Goal: Task Accomplishment & Management: Complete application form

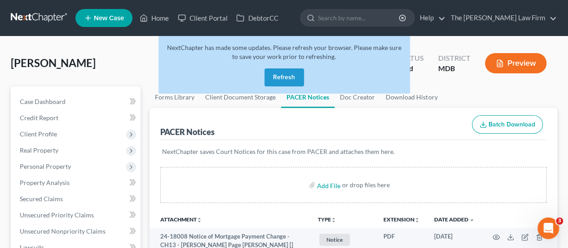
click at [276, 77] on button "Refresh" at bounding box center [285, 77] width 40 height 18
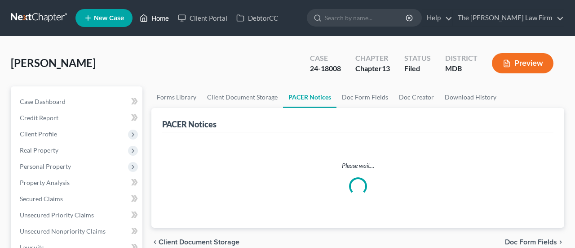
click at [161, 20] on link "Home" at bounding box center [154, 18] width 38 height 16
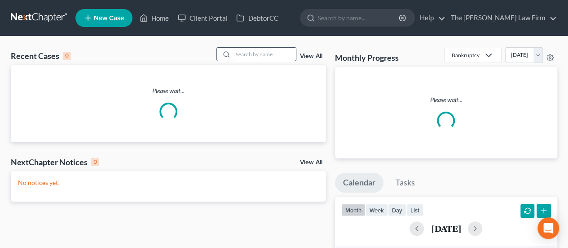
click at [250, 54] on input "search" at bounding box center [264, 54] width 63 height 13
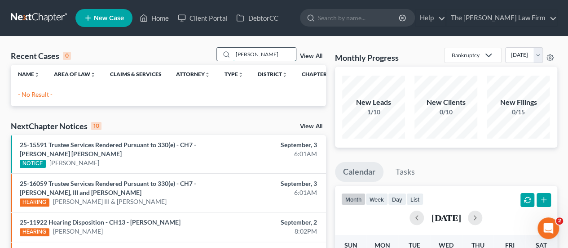
click at [248, 53] on input "[PERSON_NAME]" at bounding box center [264, 54] width 63 height 13
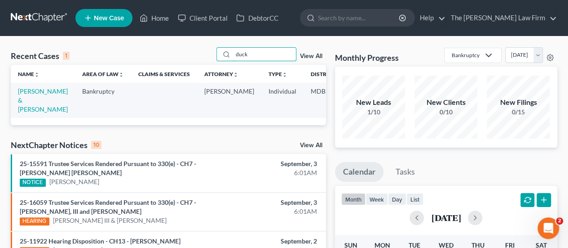
type input "duck"
click at [25, 95] on td "[PERSON_NAME] & [PERSON_NAME]" at bounding box center [43, 100] width 64 height 35
click at [26, 92] on link "[PERSON_NAME] & [PERSON_NAME]" at bounding box center [43, 100] width 50 height 26
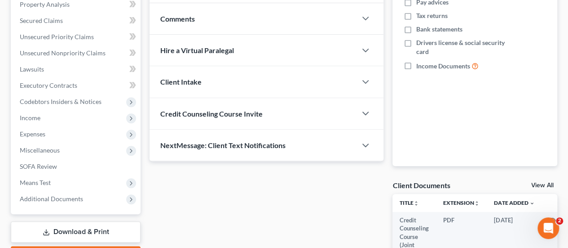
scroll to position [180, 0]
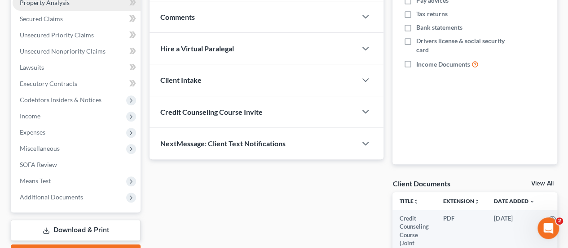
click at [37, 1] on span "Property Analysis" at bounding box center [45, 3] width 50 height 8
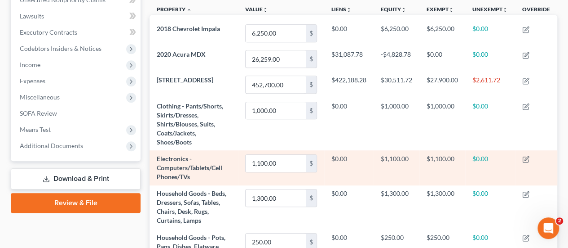
scroll to position [225, 0]
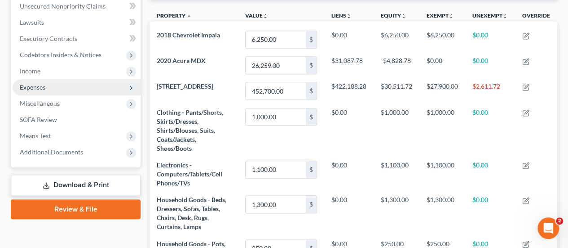
click at [40, 89] on span "Expenses" at bounding box center [33, 87] width 26 height 8
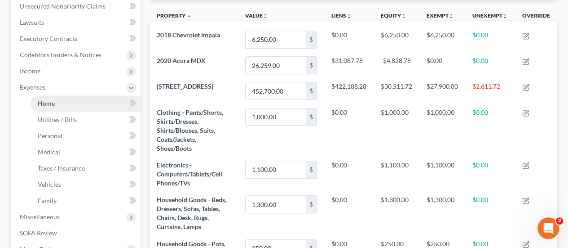
click at [39, 106] on span "Home" at bounding box center [46, 103] width 17 height 8
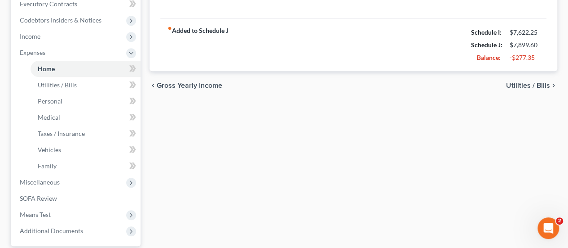
scroll to position [314, 0]
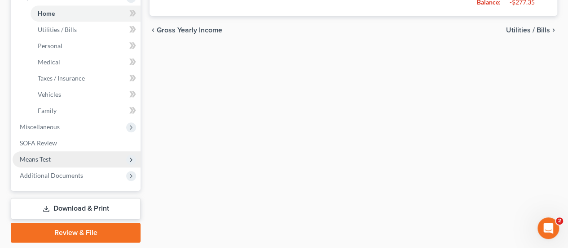
click at [45, 159] on span "Means Test" at bounding box center [35, 159] width 31 height 8
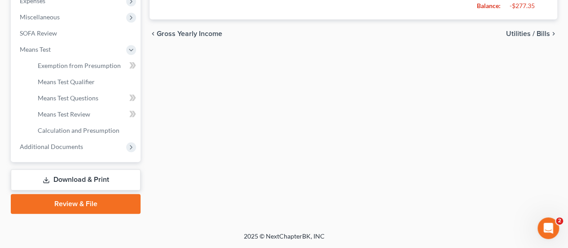
scroll to position [310, 0]
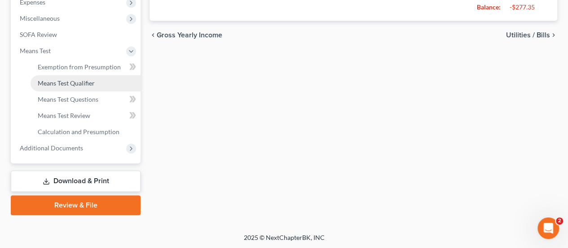
click at [75, 80] on span "Means Test Qualifier" at bounding box center [66, 83] width 57 height 8
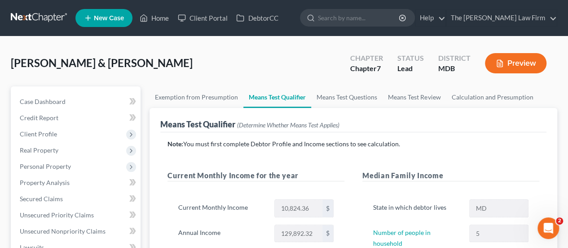
scroll to position [310, 0]
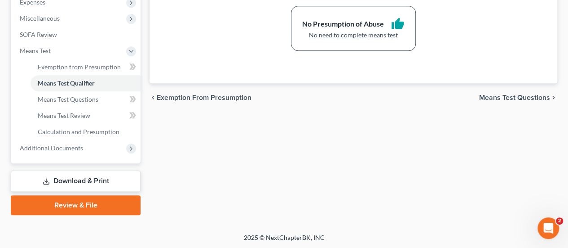
click at [73, 204] on link "Review & File" at bounding box center [76, 205] width 130 height 20
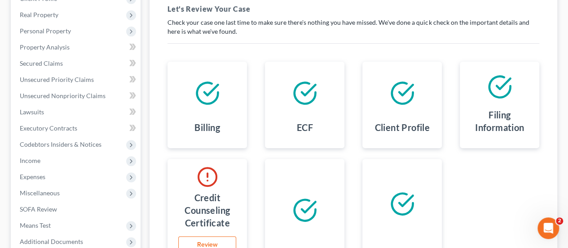
scroll to position [180, 0]
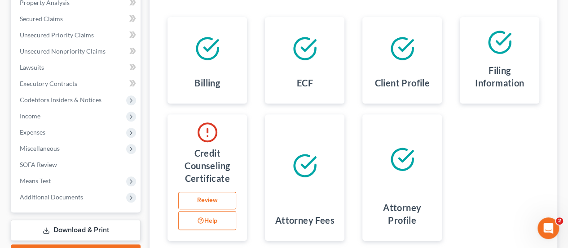
click at [209, 205] on link "Review" at bounding box center [207, 200] width 58 height 18
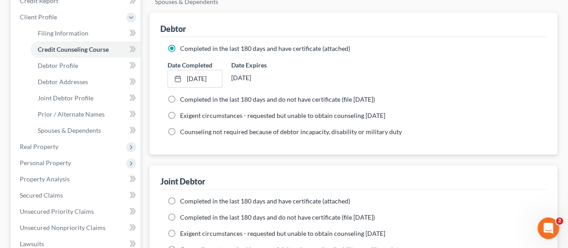
scroll to position [135, 0]
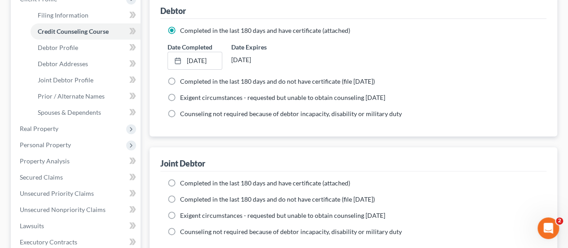
click at [180, 183] on label "Completed in the last 180 days and have certificate (attached)" at bounding box center [265, 182] width 170 height 9
click at [184, 183] on input "Completed in the last 180 days and have certificate (attached)" at bounding box center [187, 181] width 6 height 6
radio input "true"
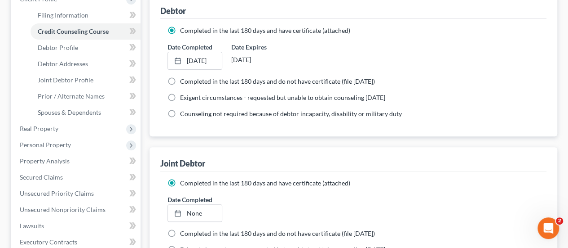
scroll to position [342, 0]
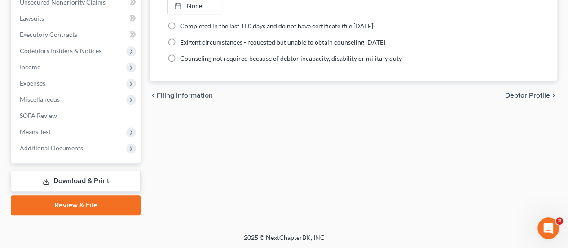
click at [67, 199] on link "Review & File" at bounding box center [76, 205] width 130 height 20
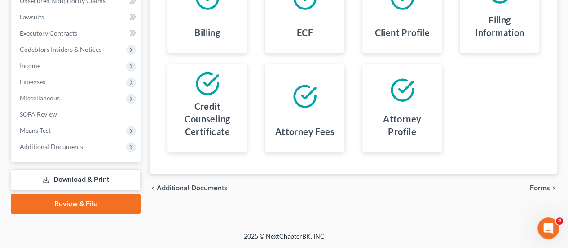
scroll to position [48, 0]
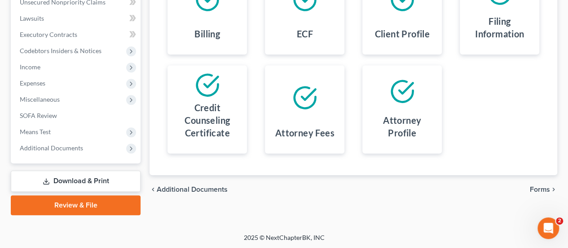
click at [535, 187] on span "Forms" at bounding box center [540, 189] width 20 height 7
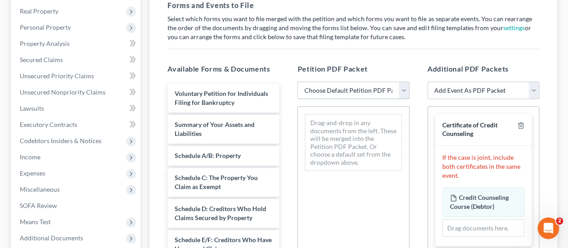
click at [331, 89] on select "Choose Default Petition PDF Packet Emergency Filing (Voluntary Petition and Cre…" at bounding box center [353, 90] width 112 height 18
select select "1"
click at [297, 81] on select "Choose Default Petition PDF Packet Emergency Filing (Voluntary Petition and Cre…" at bounding box center [353, 90] width 112 height 18
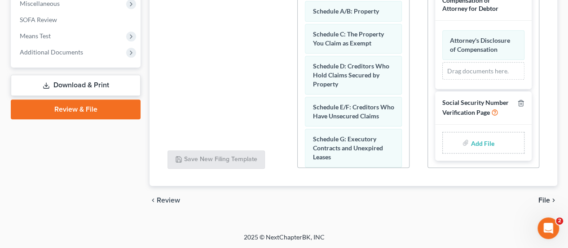
click at [478, 144] on input "file" at bounding box center [482, 142] width 22 height 16
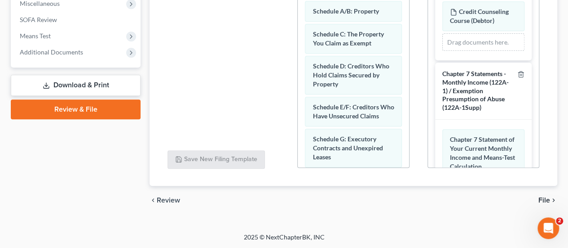
click at [466, 42] on div "Drag documents here." at bounding box center [484, 42] width 82 height 18
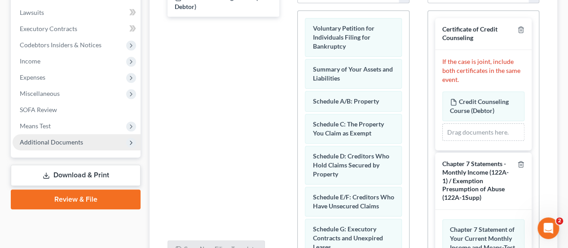
click at [35, 142] on span "Additional Documents" at bounding box center [51, 142] width 63 height 8
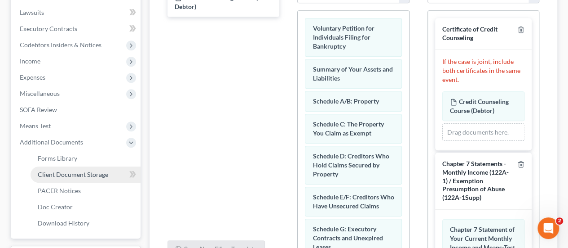
click at [66, 175] on span "Client Document Storage" at bounding box center [73, 174] width 71 height 8
select select "14"
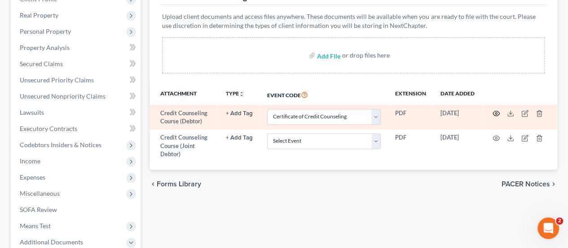
click at [495, 111] on icon "button" at bounding box center [496, 113] width 7 height 7
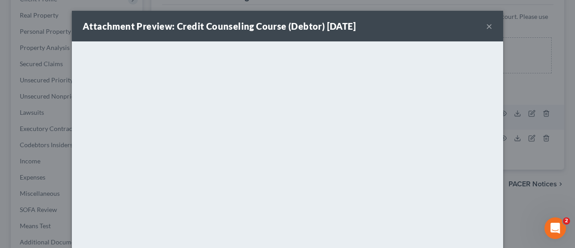
click at [486, 23] on button "×" at bounding box center [489, 26] width 6 height 11
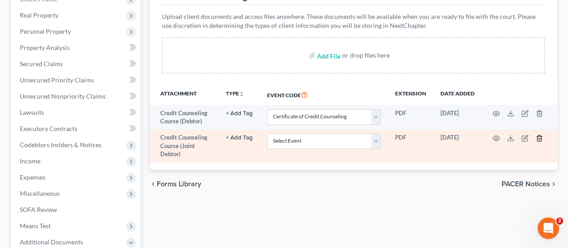
click at [537, 137] on icon "button" at bounding box center [539, 138] width 4 height 6
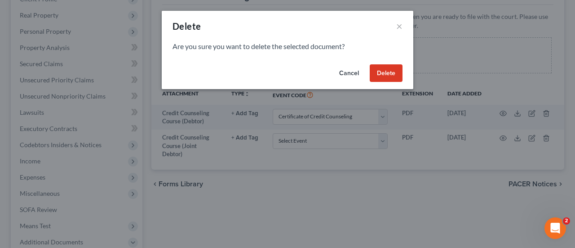
click at [399, 72] on button "Delete" at bounding box center [386, 73] width 33 height 18
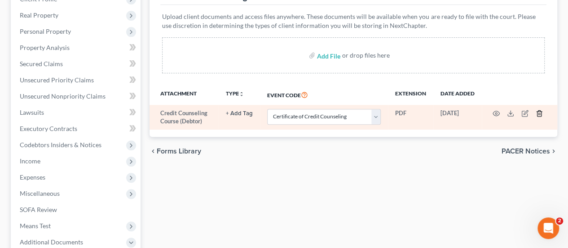
click at [537, 115] on icon "button" at bounding box center [539, 114] width 4 height 6
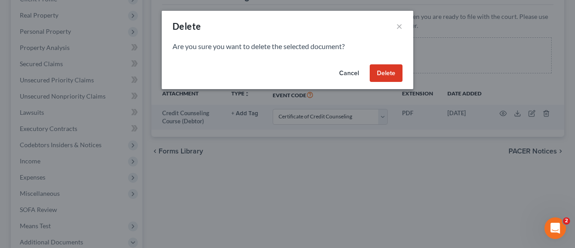
click at [382, 75] on button "Delete" at bounding box center [386, 73] width 33 height 18
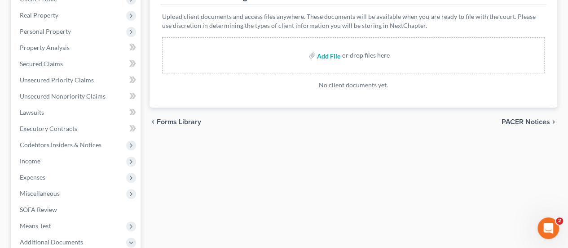
click at [325, 55] on input "file" at bounding box center [328, 55] width 22 height 16
type input "C:\fakepath\CCC - Both.pdf"
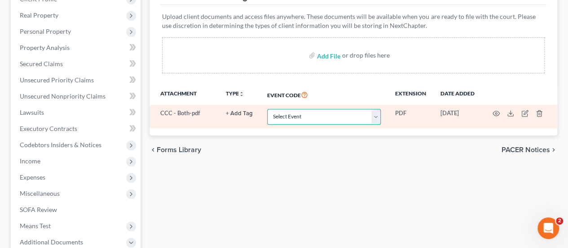
click at [289, 117] on select "Select Event Affidavit Affidavit of Adequate Protection and Lease Payments Affi…" at bounding box center [324, 117] width 114 height 16
select select "14"
click at [267, 109] on select "Select Event Affidavit Affidavit of Adequate Protection and Lease Payments Affi…" at bounding box center [324, 117] width 114 height 16
click at [493, 113] on icon "button" at bounding box center [496, 113] width 7 height 7
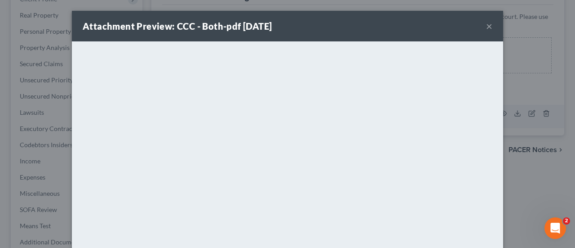
click at [486, 29] on button "×" at bounding box center [489, 26] width 6 height 11
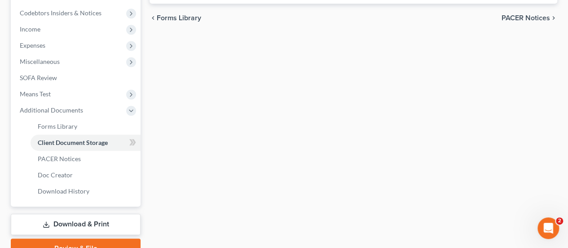
scroll to position [310, 0]
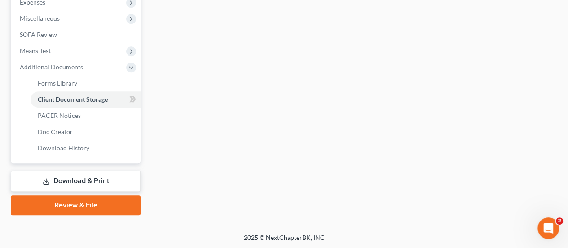
click at [63, 207] on link "Review & File" at bounding box center [76, 205] width 130 height 20
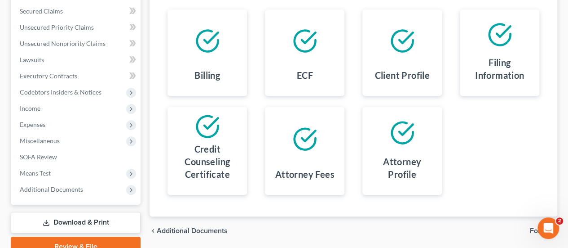
scroll to position [225, 0]
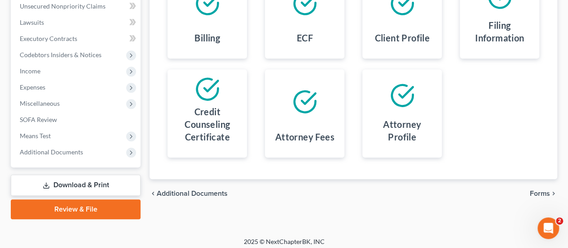
click at [536, 190] on span "Forms" at bounding box center [540, 193] width 20 height 7
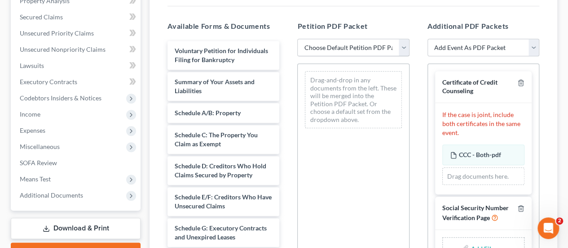
scroll to position [135, 0]
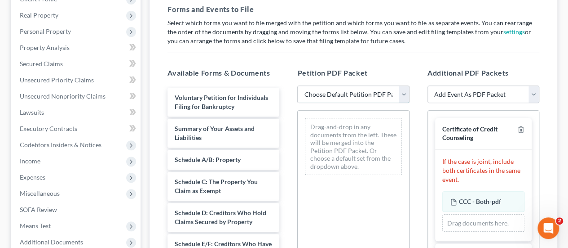
click at [353, 93] on select "Choose Default Petition PDF Packet Emergency Filing (Voluntary Petition and Cre…" at bounding box center [353, 94] width 112 height 18
select select "1"
click at [297, 85] on select "Choose Default Petition PDF Packet Emergency Filing (Voluntary Petition and Cre…" at bounding box center [353, 94] width 112 height 18
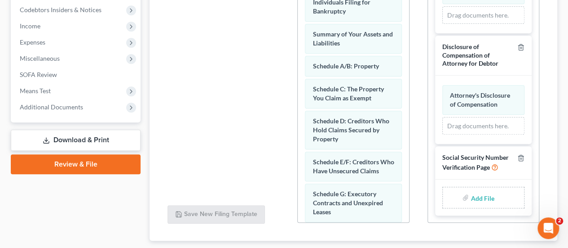
scroll to position [324, 0]
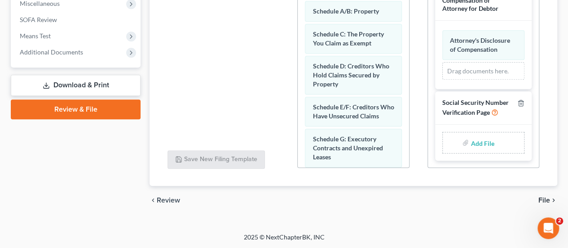
click at [482, 139] on input "file" at bounding box center [482, 142] width 22 height 16
type input "C:\fakepath\SSN Stmt.pdf"
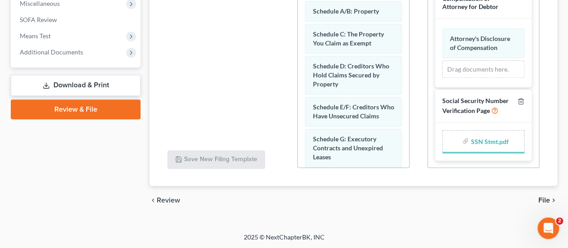
scroll to position [229, 0]
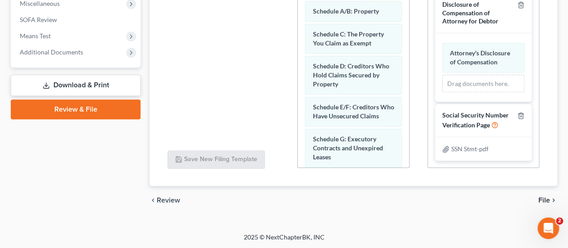
click at [548, 201] on span "File" at bounding box center [545, 199] width 12 height 7
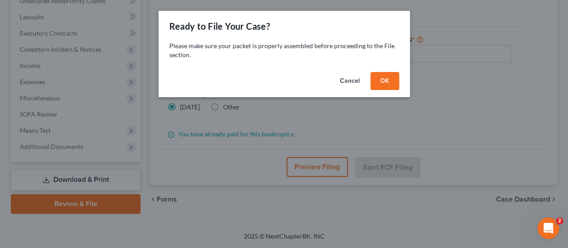
scroll to position [229, 0]
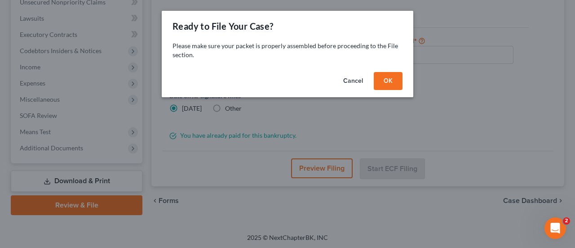
click at [383, 82] on button "OK" at bounding box center [388, 81] width 29 height 18
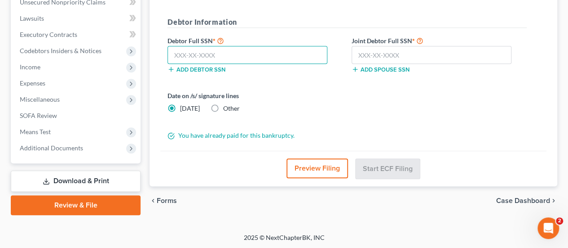
click at [195, 53] on input "text" at bounding box center [248, 55] width 160 height 18
type input "217-29-4753"
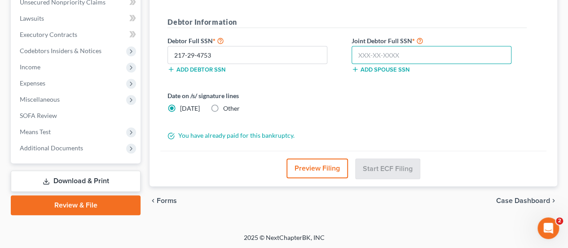
click at [376, 58] on input "text" at bounding box center [432, 55] width 160 height 18
type input "220-96-8727"
click at [324, 93] on label "Date on /s/ signature lines" at bounding box center [255, 95] width 175 height 9
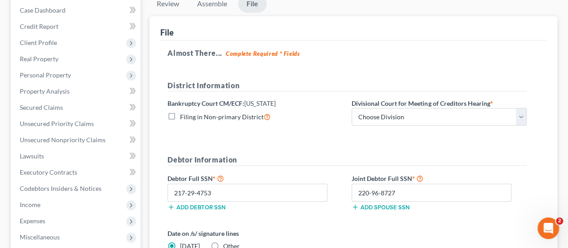
scroll to position [139, 0]
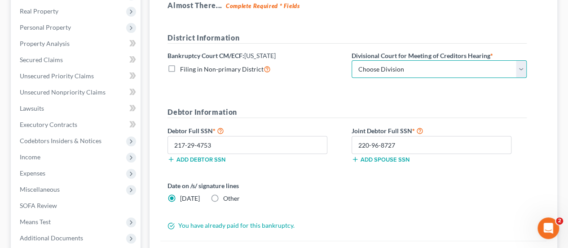
click at [383, 71] on select "Choose Division Baltimore Greenbelt" at bounding box center [439, 69] width 175 height 18
select select "1"
click at [352, 60] on select "Choose Division Baltimore Greenbelt" at bounding box center [439, 69] width 175 height 18
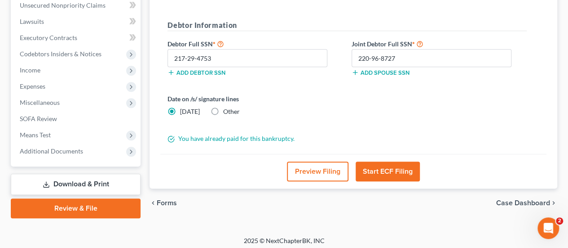
scroll to position [229, 0]
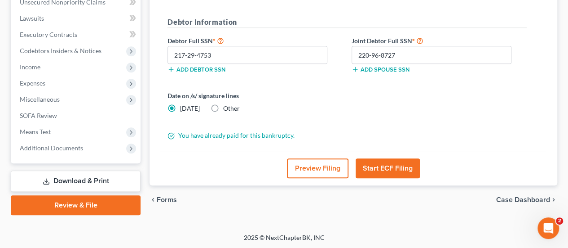
click at [401, 173] on button "Start ECF Filing" at bounding box center [388, 168] width 64 height 20
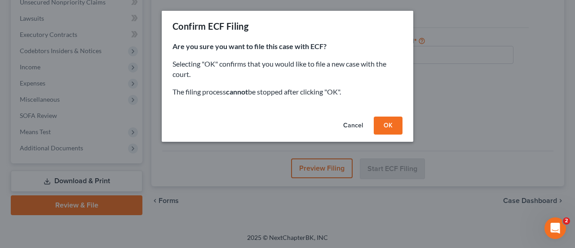
click at [389, 128] on button "OK" at bounding box center [388, 125] width 29 height 18
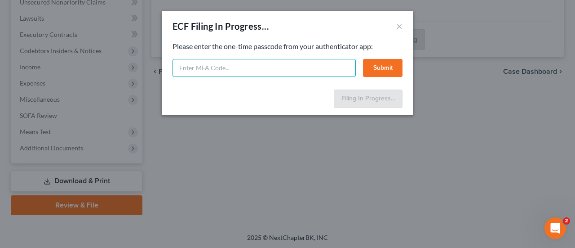
click at [227, 69] on input "text" at bounding box center [264, 68] width 183 height 18
type input "092996"
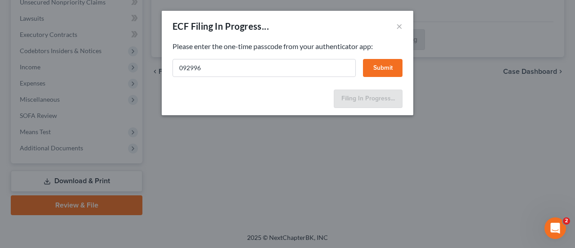
click at [377, 71] on button "Submit" at bounding box center [383, 68] width 40 height 18
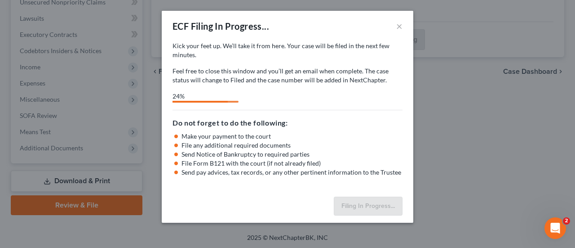
select select "1"
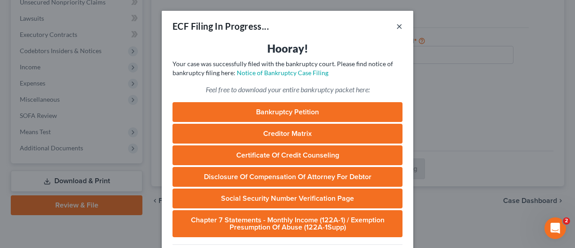
click at [396, 24] on button "×" at bounding box center [399, 26] width 6 height 11
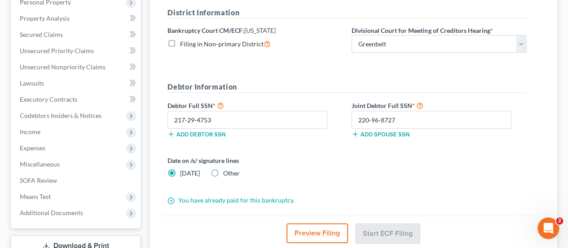
scroll to position [0, 0]
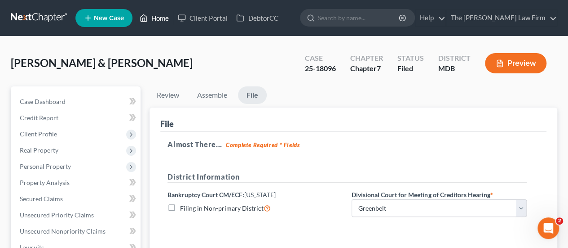
click at [155, 21] on link "Home" at bounding box center [154, 18] width 38 height 16
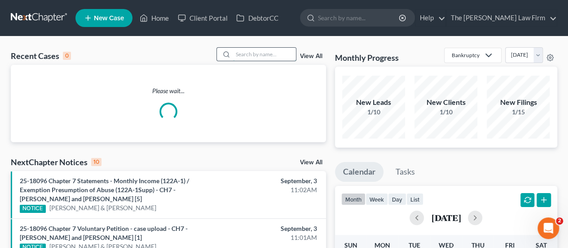
click at [258, 56] on input "search" at bounding box center [264, 54] width 63 height 13
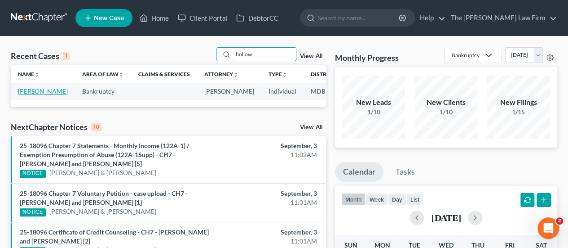
type input "hollow"
click at [27, 95] on link "[PERSON_NAME]" at bounding box center [43, 91] width 50 height 8
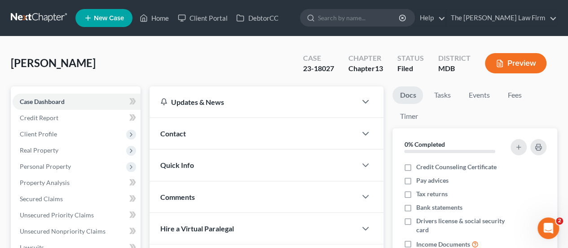
scroll to position [314, 0]
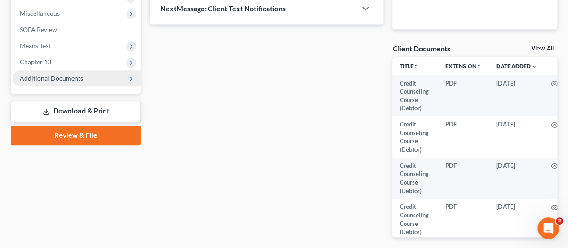
click at [62, 82] on span "Additional Documents" at bounding box center [77, 78] width 128 height 16
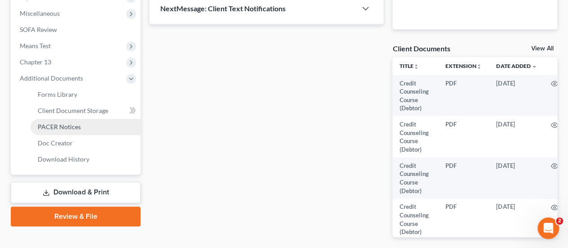
click at [62, 124] on span "PACER Notices" at bounding box center [59, 127] width 43 height 8
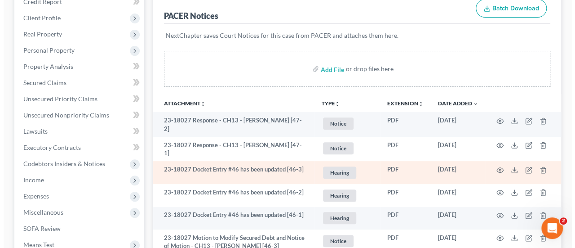
scroll to position [135, 0]
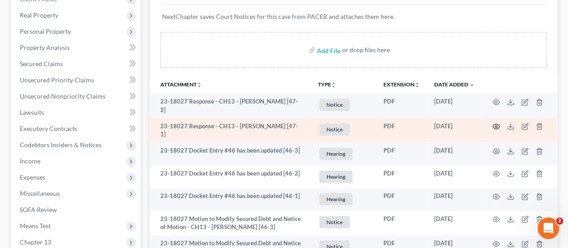
click at [493, 125] on icon "button" at bounding box center [496, 126] width 7 height 5
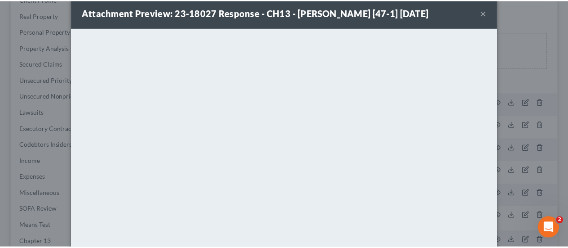
scroll to position [0, 0]
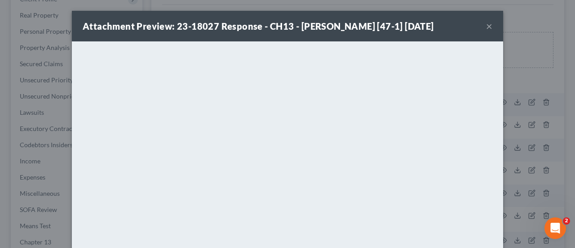
click at [487, 31] on button "×" at bounding box center [489, 26] width 6 height 11
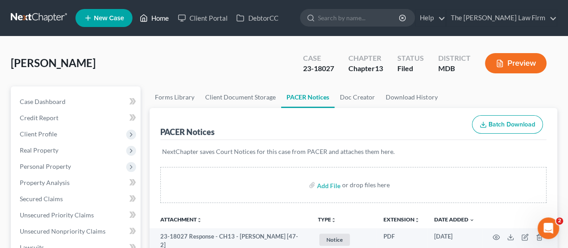
click at [161, 23] on link "Home" at bounding box center [154, 18] width 38 height 16
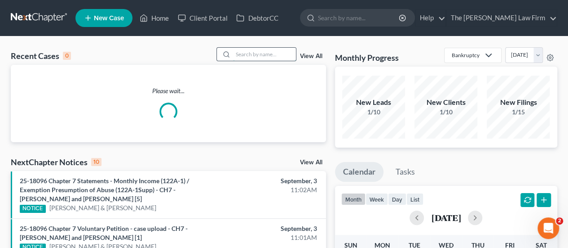
click at [253, 57] on input "search" at bounding box center [264, 54] width 63 height 13
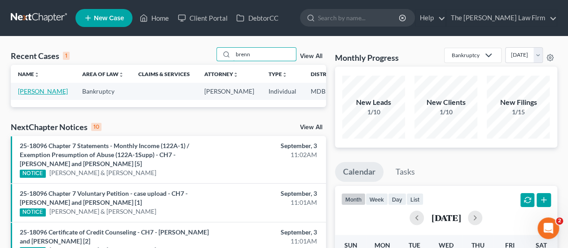
type input "brenn"
click at [31, 93] on link "[PERSON_NAME]" at bounding box center [43, 91] width 50 height 8
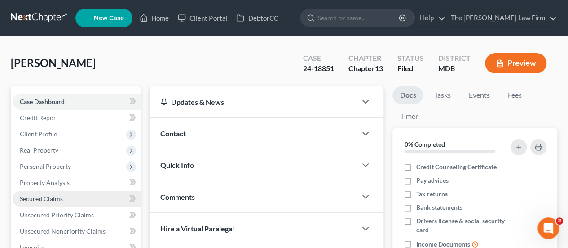
click at [41, 197] on span "Secured Claims" at bounding box center [41, 199] width 43 height 8
